Goal: Task Accomplishment & Management: Use online tool/utility

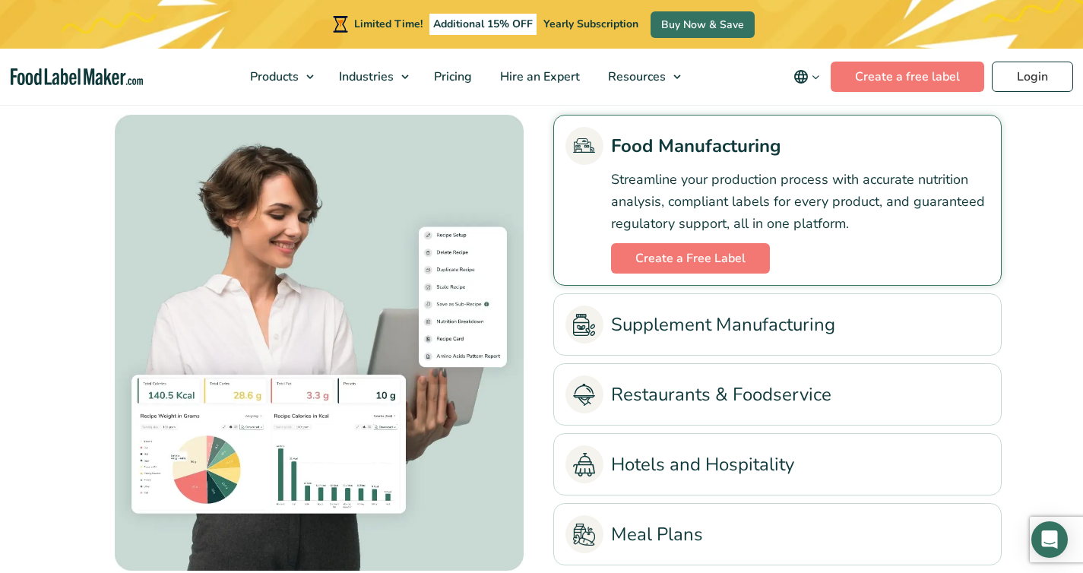
scroll to position [3494, 0]
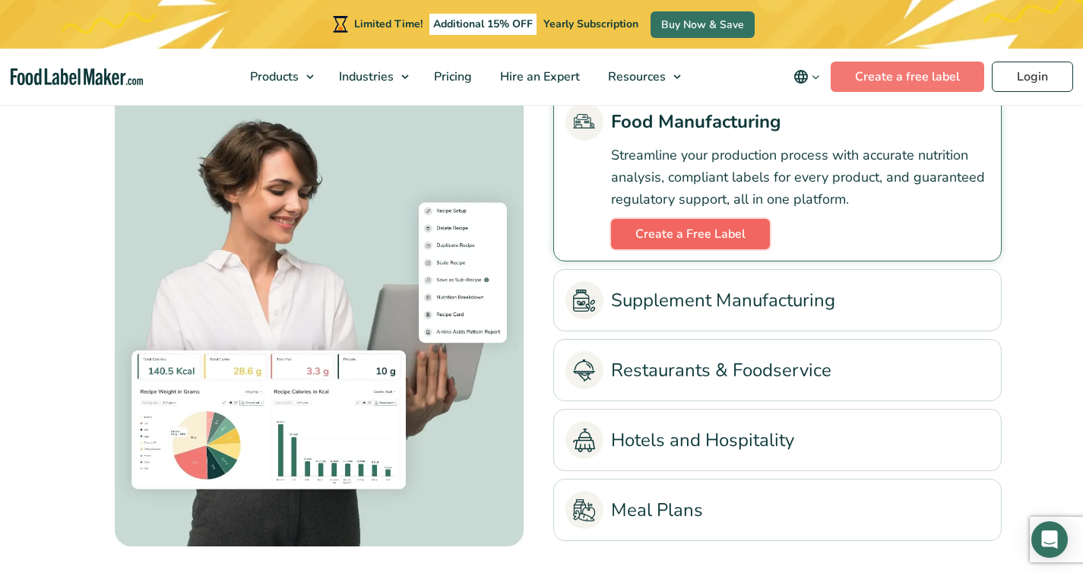
click at [658, 248] on link "Create a Free Label" at bounding box center [690, 234] width 159 height 30
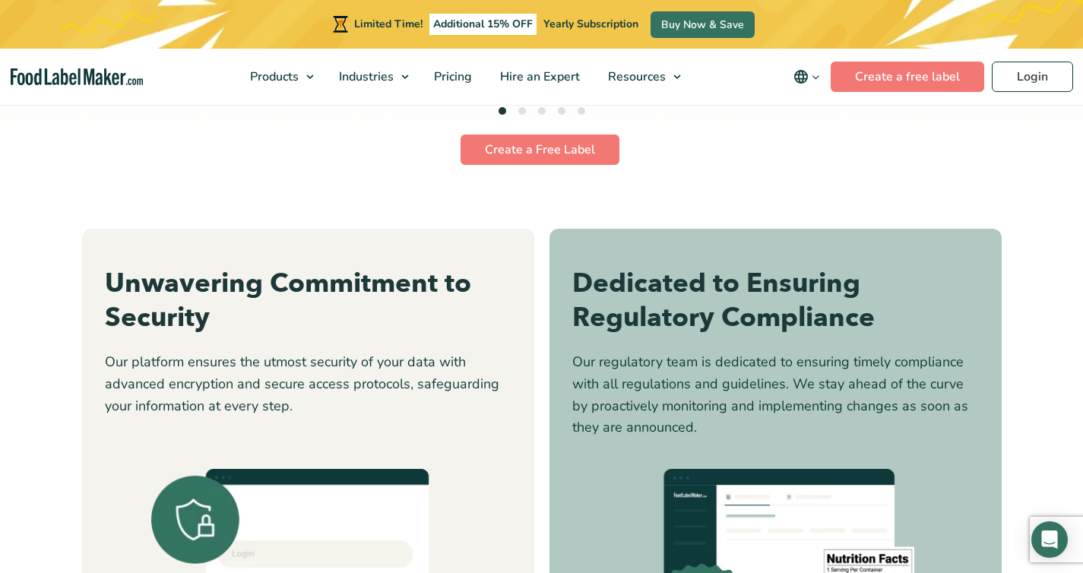
scroll to position [4338, 0]
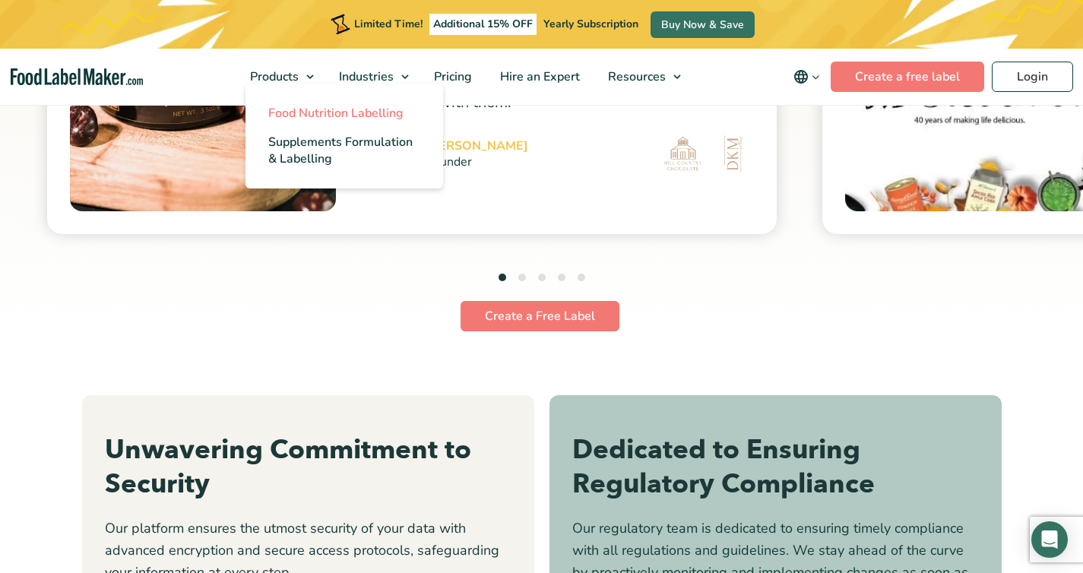
click at [299, 116] on span "Food Nutrition Labelling" at bounding box center [335, 113] width 135 height 17
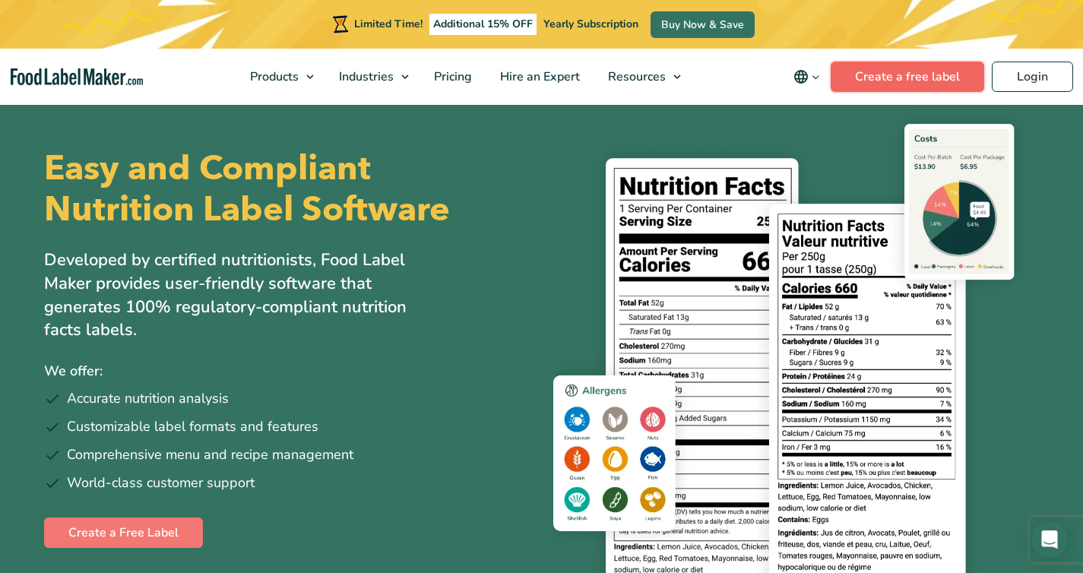
click at [877, 89] on link "Create a free label" at bounding box center [906, 77] width 153 height 30
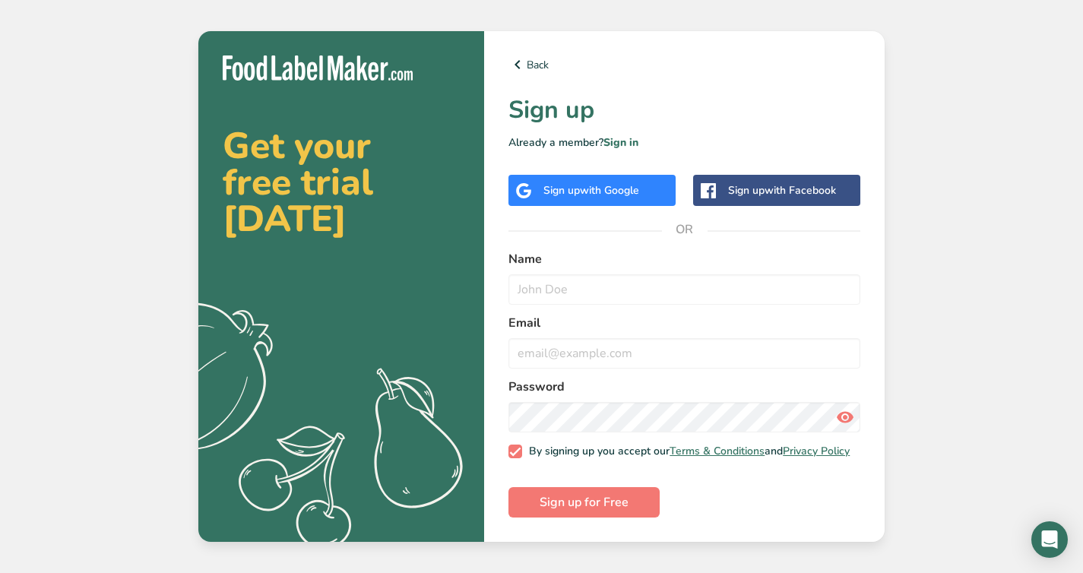
click at [558, 182] on div "Sign up with Google" at bounding box center [591, 190] width 96 height 16
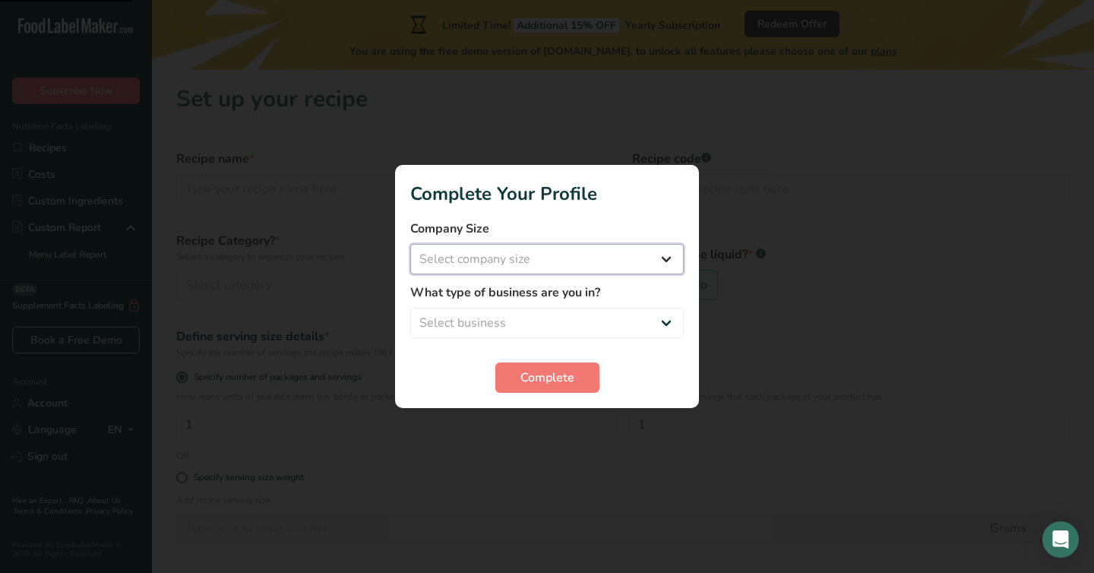
click at [558, 258] on select "Select company size Fewer than 10 Employees 10 to 50 Employees 51 to 500 Employ…" at bounding box center [546, 259] width 273 height 30
select select "1"
click at [510, 311] on select "Select business Packaged Food Manufacturer Restaurant & Cafe Bakery Meal Plans …" at bounding box center [546, 323] width 273 height 30
select select "1"
click at [531, 384] on span "Complete" at bounding box center [547, 377] width 54 height 18
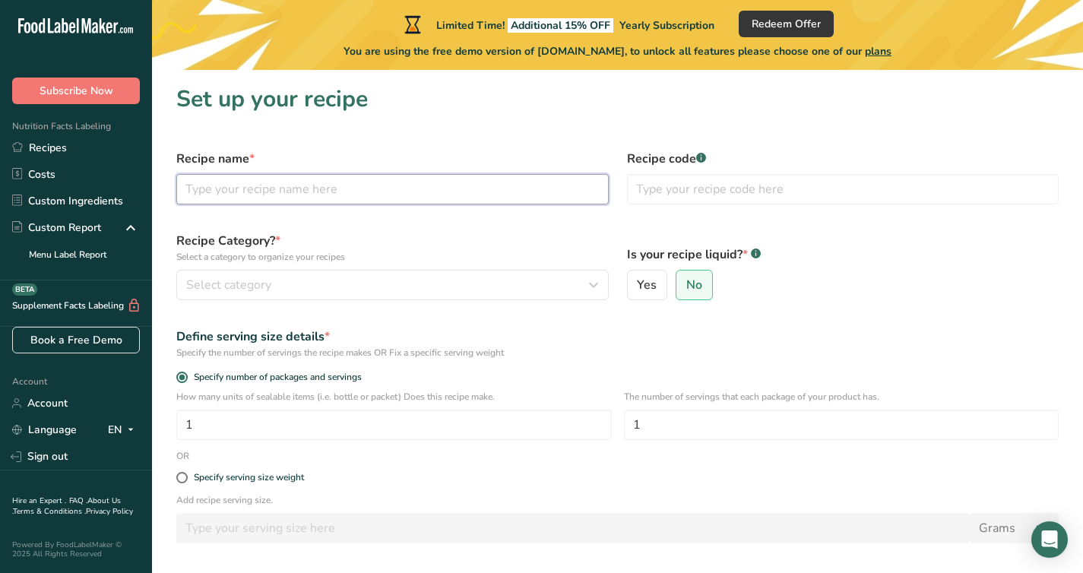
click at [517, 195] on input "text" at bounding box center [392, 189] width 432 height 30
type input "Mango"
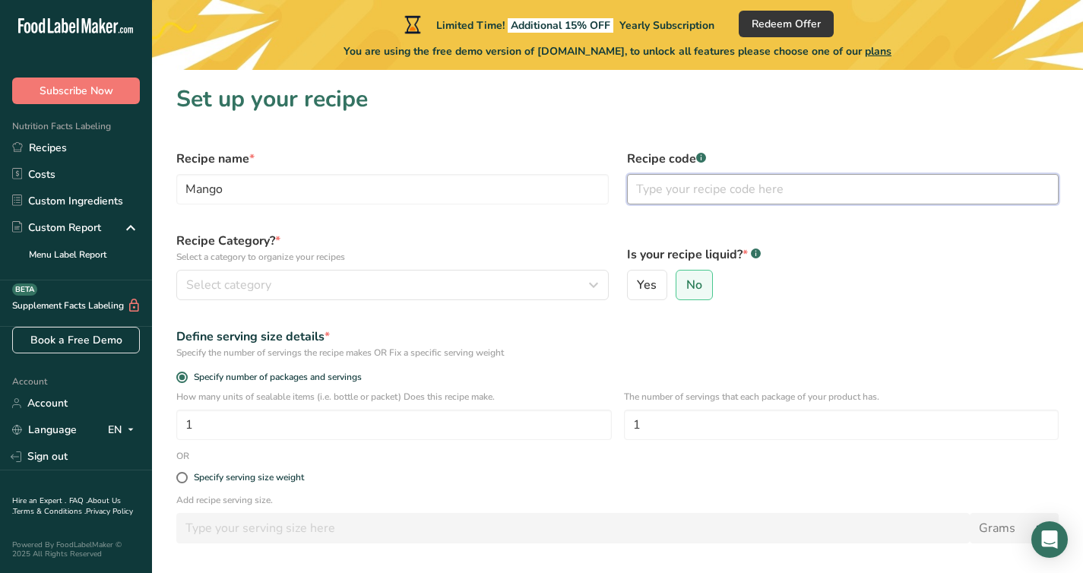
click at [766, 191] on input "text" at bounding box center [843, 189] width 432 height 30
type input "WOMANGO"
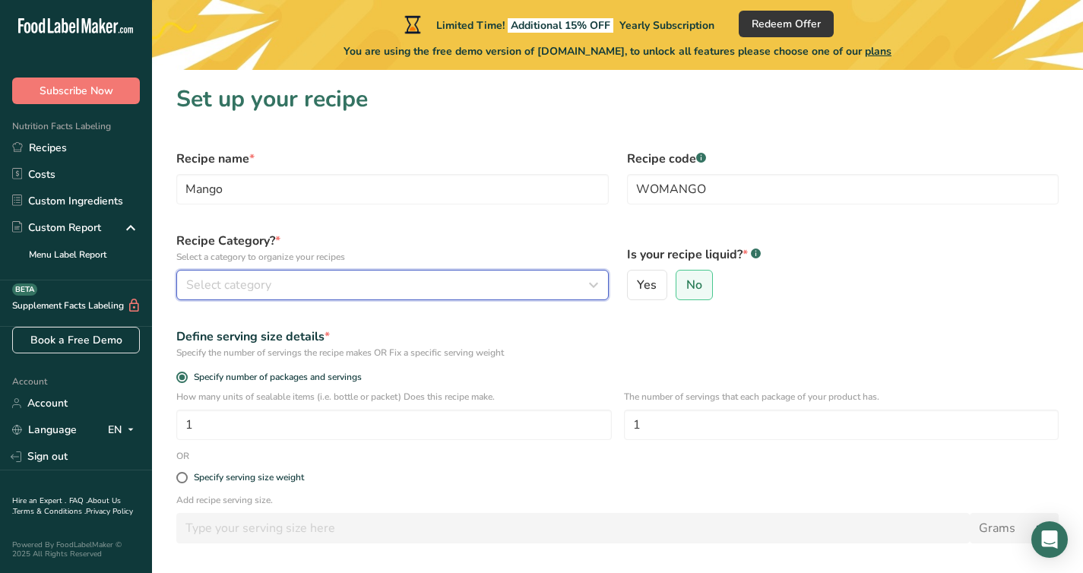
click at [377, 283] on div "Select category" at bounding box center [387, 285] width 403 height 18
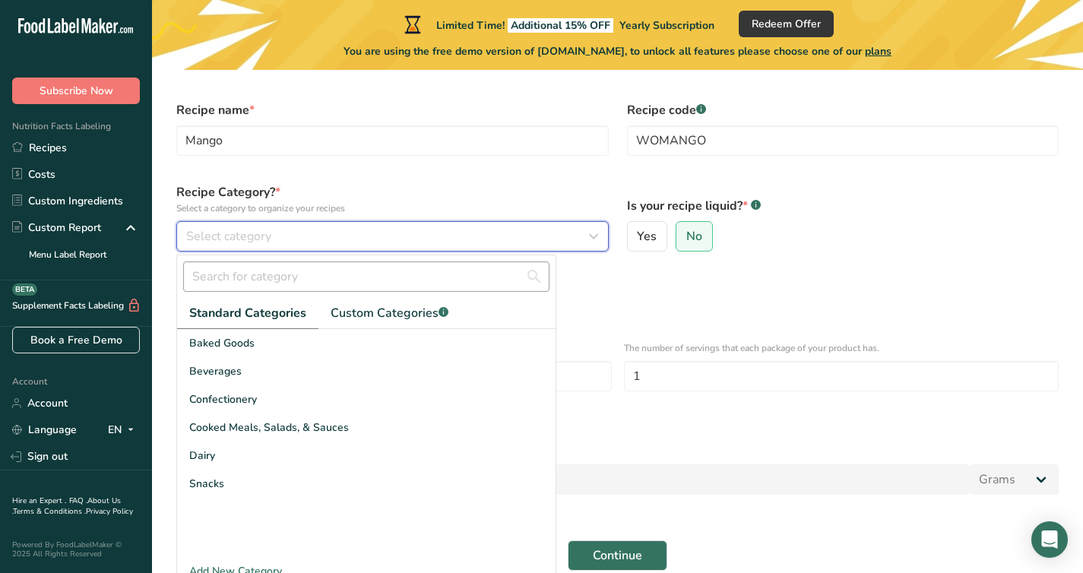
scroll to position [71, 0]
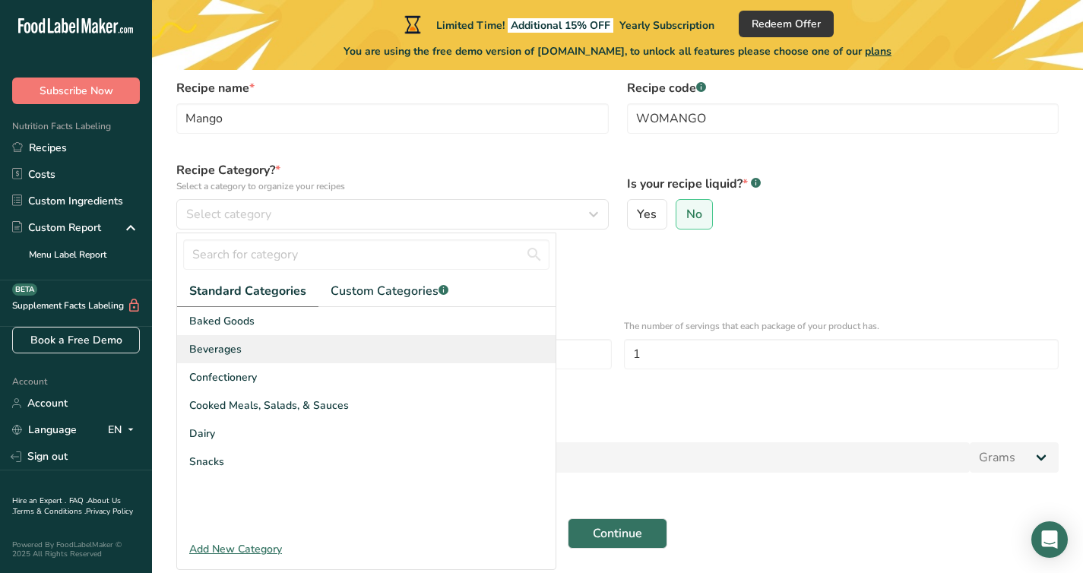
click at [305, 345] on div "Beverages" at bounding box center [366, 349] width 378 height 28
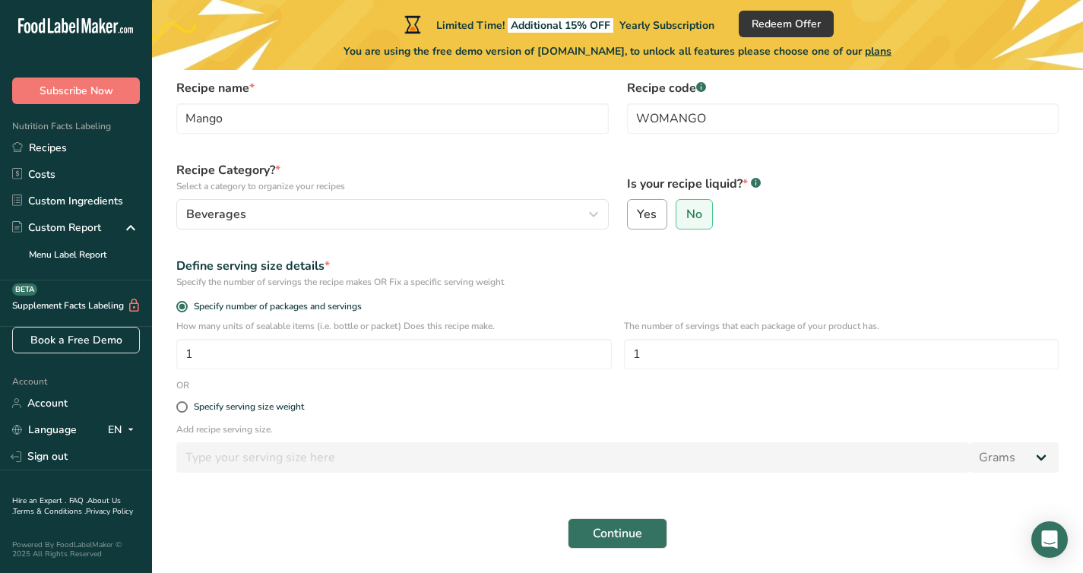
click at [653, 213] on span "Yes" at bounding box center [647, 214] width 20 height 15
click at [637, 213] on input "Yes" at bounding box center [632, 215] width 10 height 10
radio input "true"
radio input "false"
select select "22"
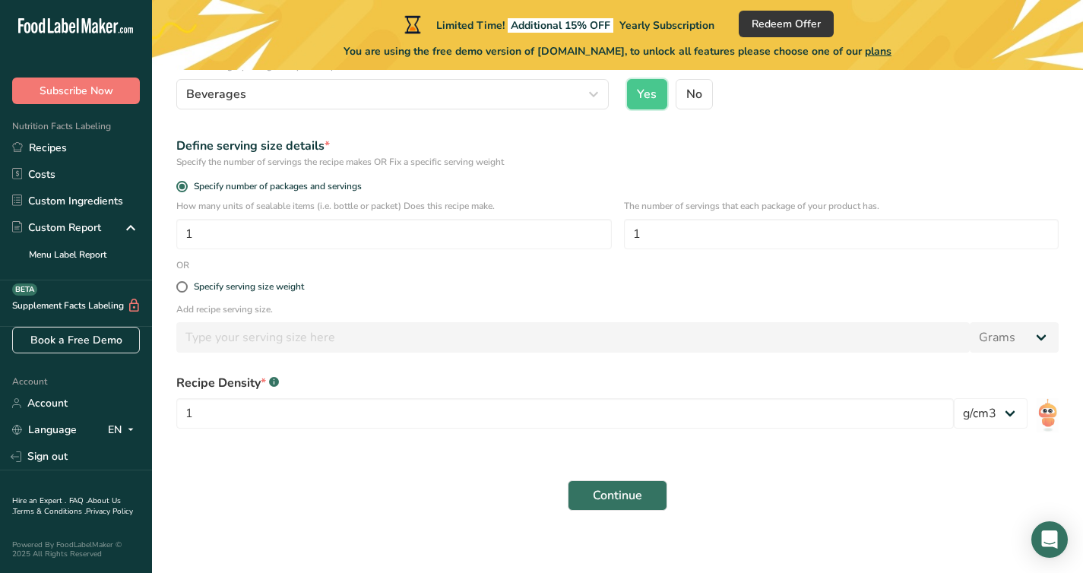
scroll to position [201, 0]
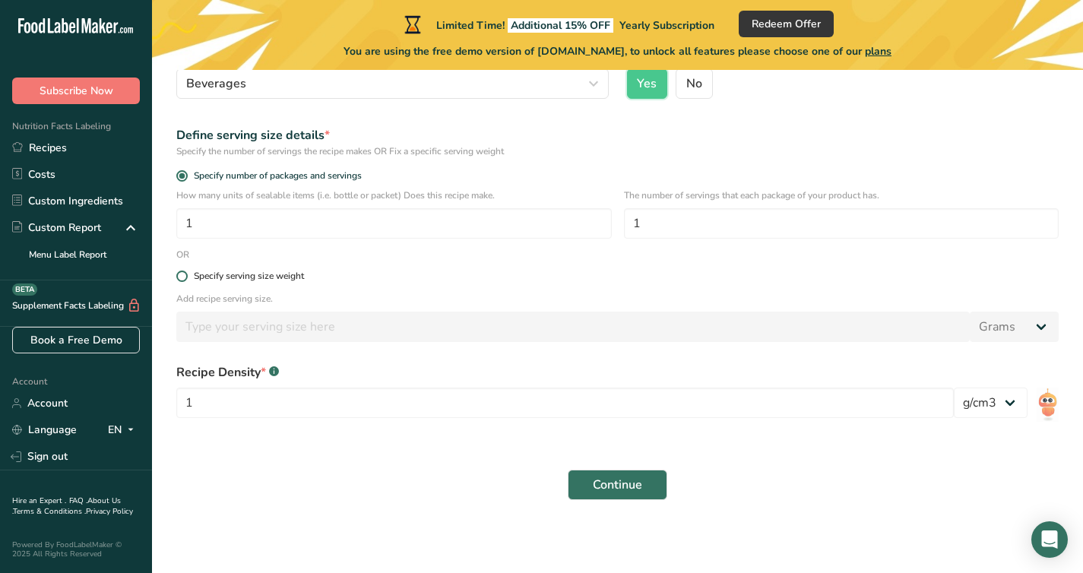
click at [280, 276] on div "Specify serving size weight" at bounding box center [249, 275] width 110 height 11
click at [186, 276] on input "Specify serving size weight" at bounding box center [181, 276] width 10 height 10
radio input "true"
radio input "false"
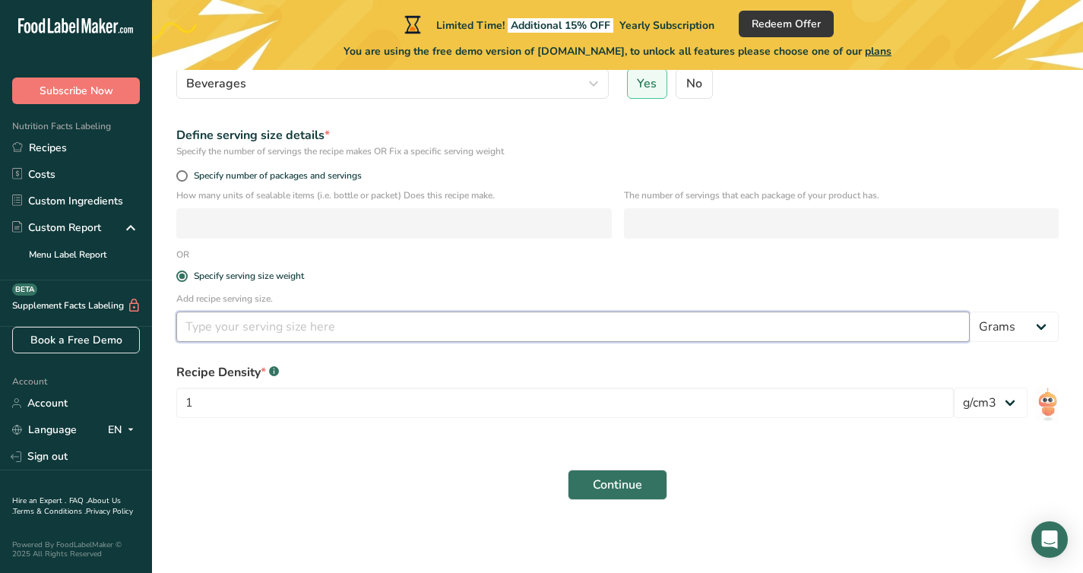
click at [303, 314] on input "number" at bounding box center [572, 326] width 793 height 30
type input "330"
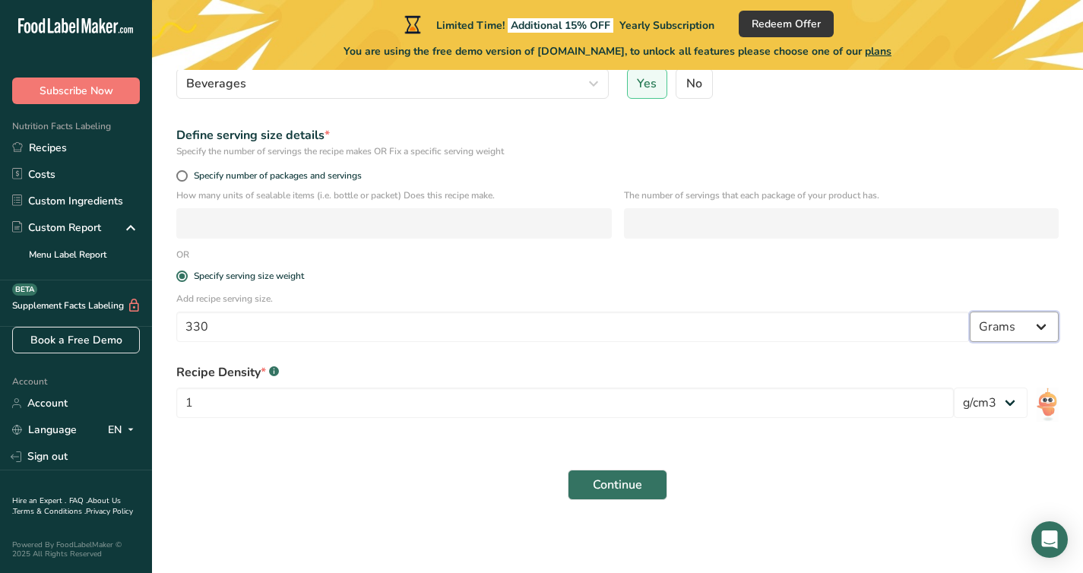
click at [1001, 313] on select "Grams kg mg mcg lb oz l mL fl oz tbsp tsp cup qt gallon" at bounding box center [1013, 326] width 89 height 30
select select "17"
click at [1001, 340] on select "Grams kg mg mcg lb oz l mL fl oz tbsp tsp cup qt gallon" at bounding box center [1013, 326] width 89 height 30
click at [624, 488] on span "Continue" at bounding box center [617, 485] width 49 height 18
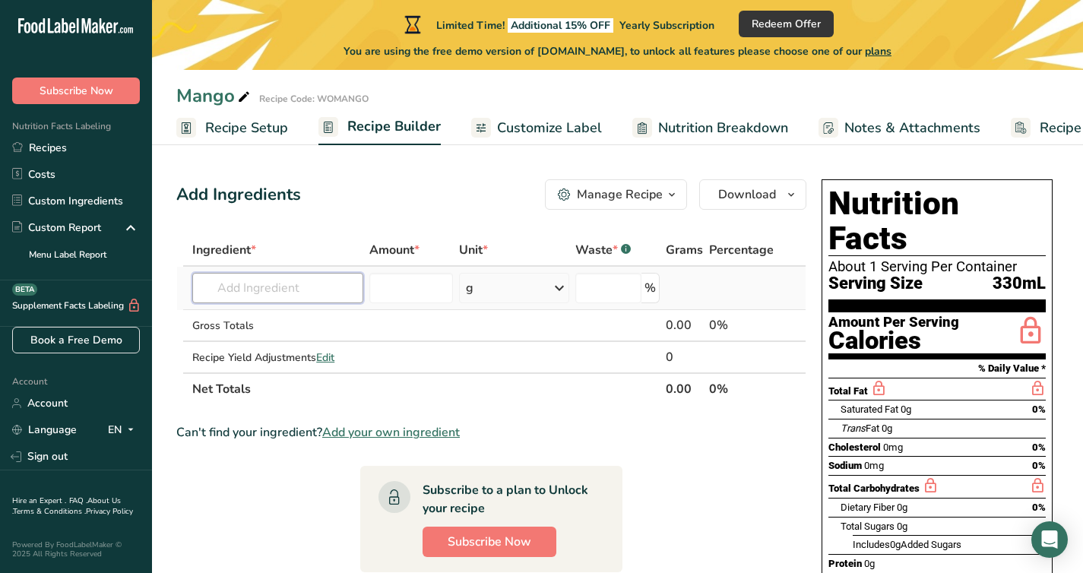
click at [305, 283] on input "text" at bounding box center [277, 288] width 171 height 30
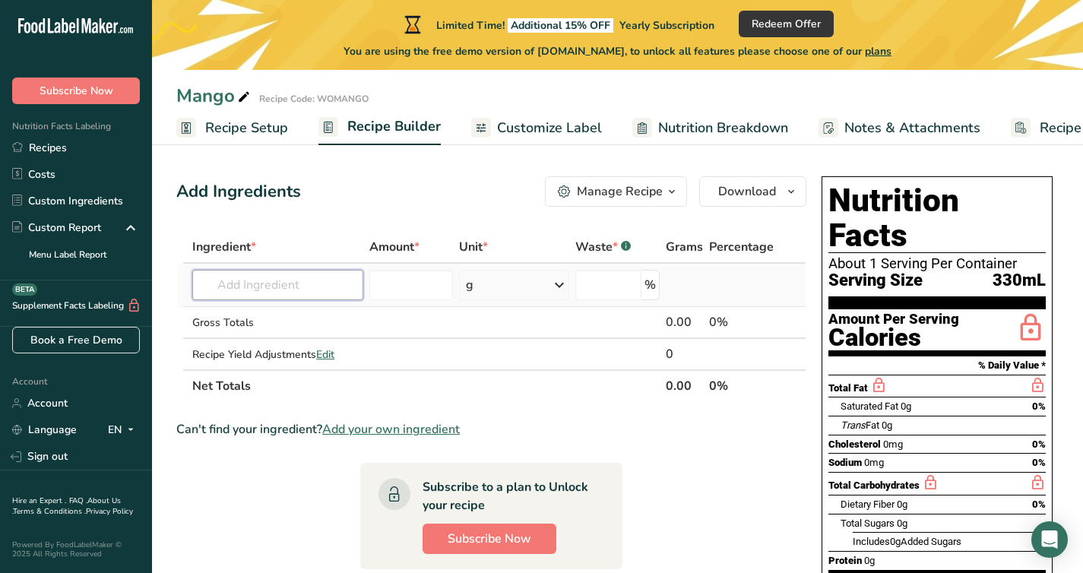
scroll to position [4, 0]
type input "F"
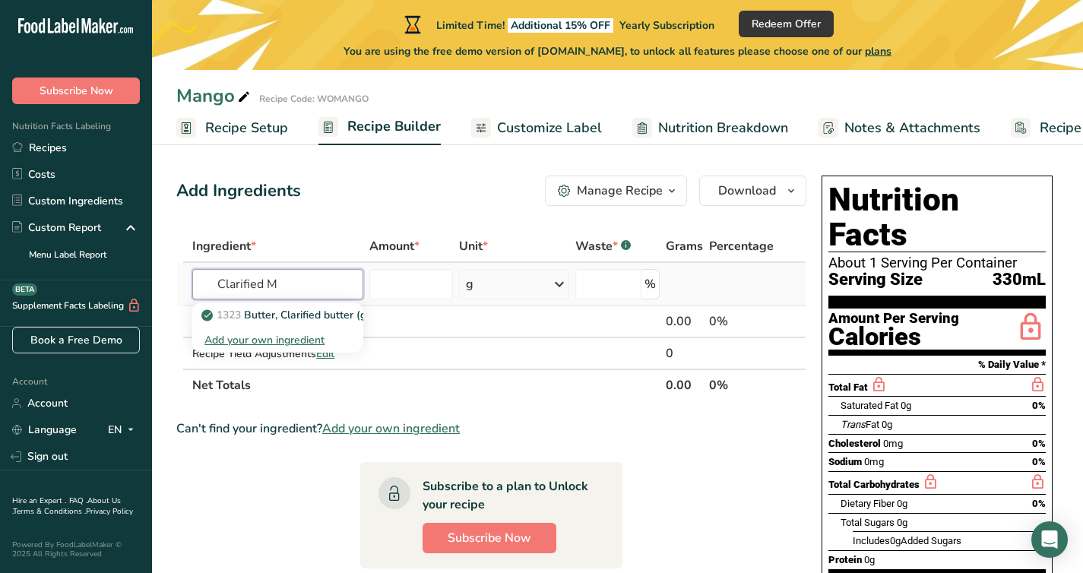
click at [306, 286] on input "Clarified M" at bounding box center [277, 284] width 171 height 30
type input "Mango concentrate"
click at [302, 343] on div "Add your own ingredient" at bounding box center [277, 340] width 147 height 16
